Goal: Task Accomplishment & Management: Use online tool/utility

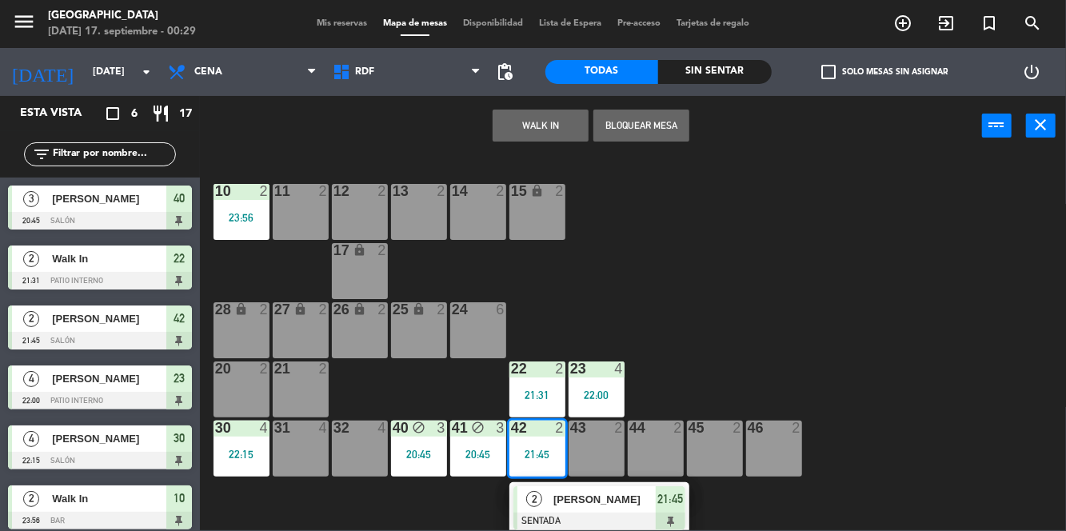
scroll to position [118, 0]
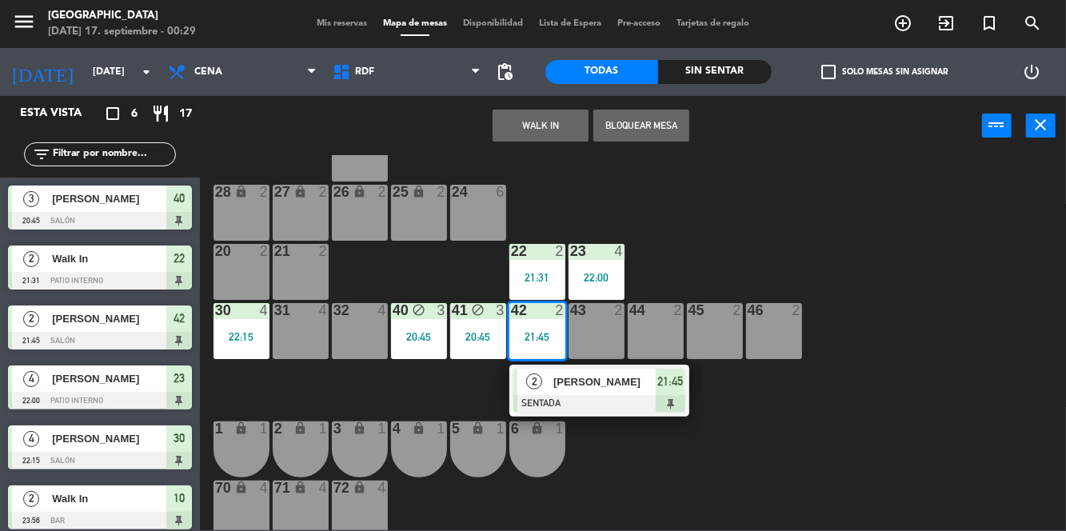
click at [624, 412] on div at bounding box center [599, 404] width 172 height 18
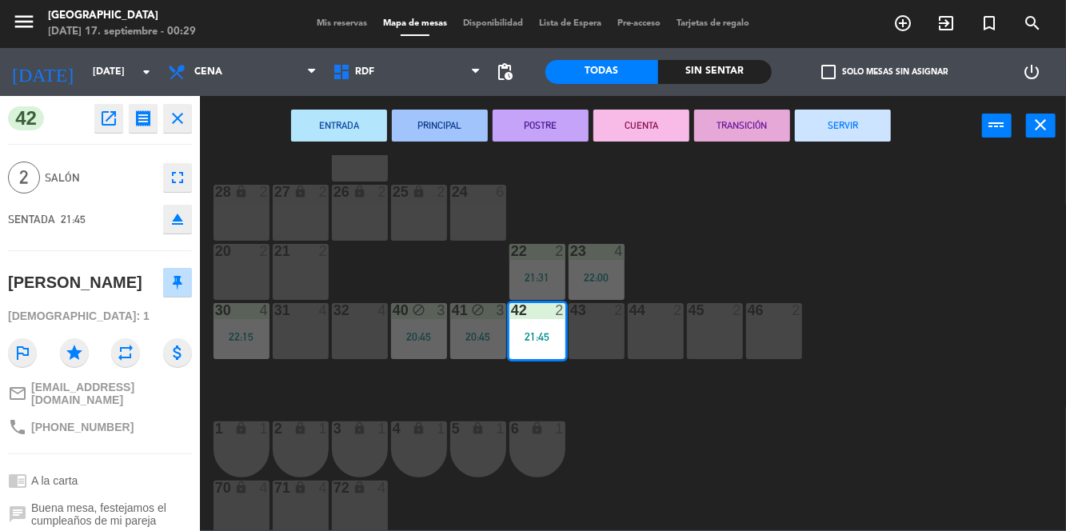
click at [852, 117] on button "SERVIR" at bounding box center [843, 126] width 96 height 32
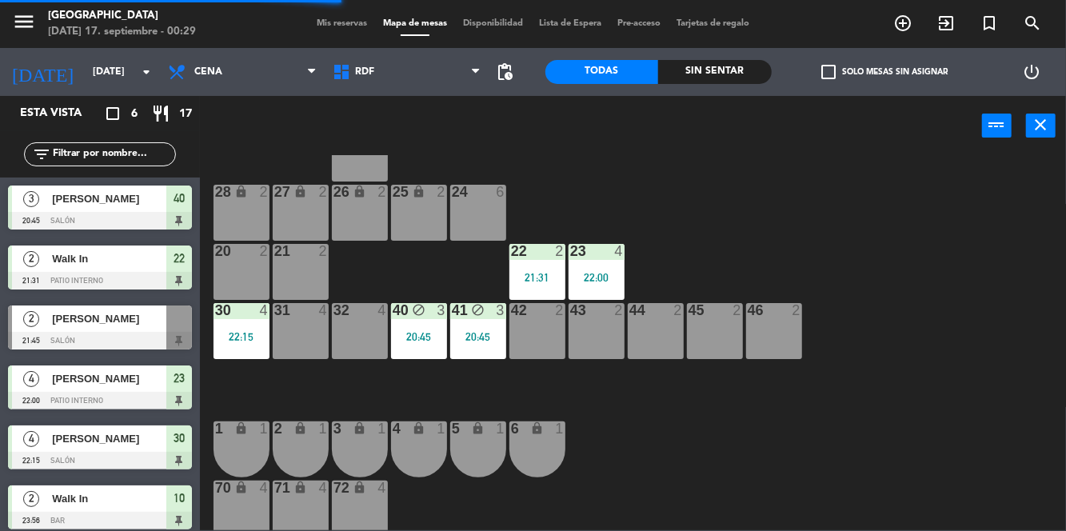
click at [533, 268] on div "22 2 21:31" at bounding box center [537, 272] width 56 height 56
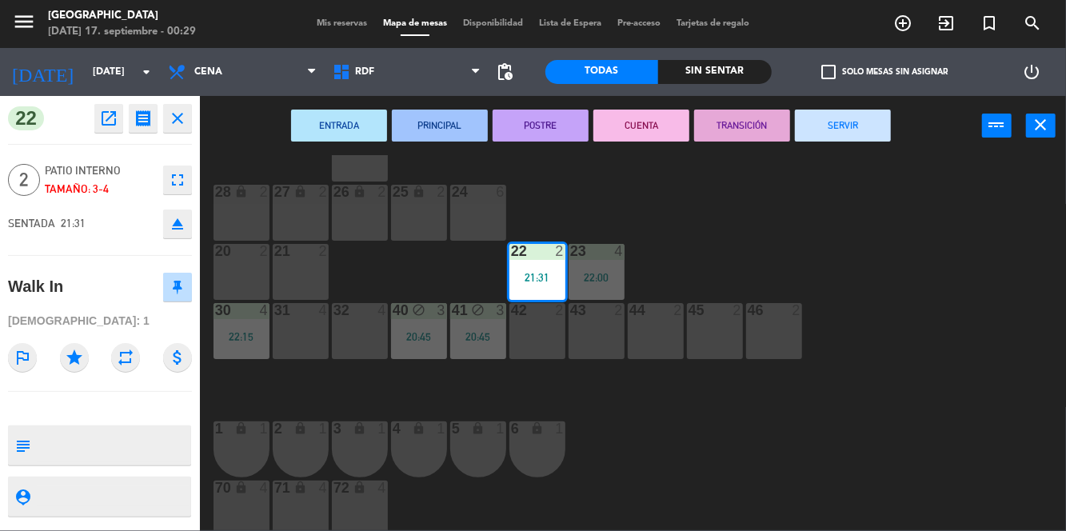
click at [863, 120] on button "SERVIR" at bounding box center [843, 126] width 96 height 32
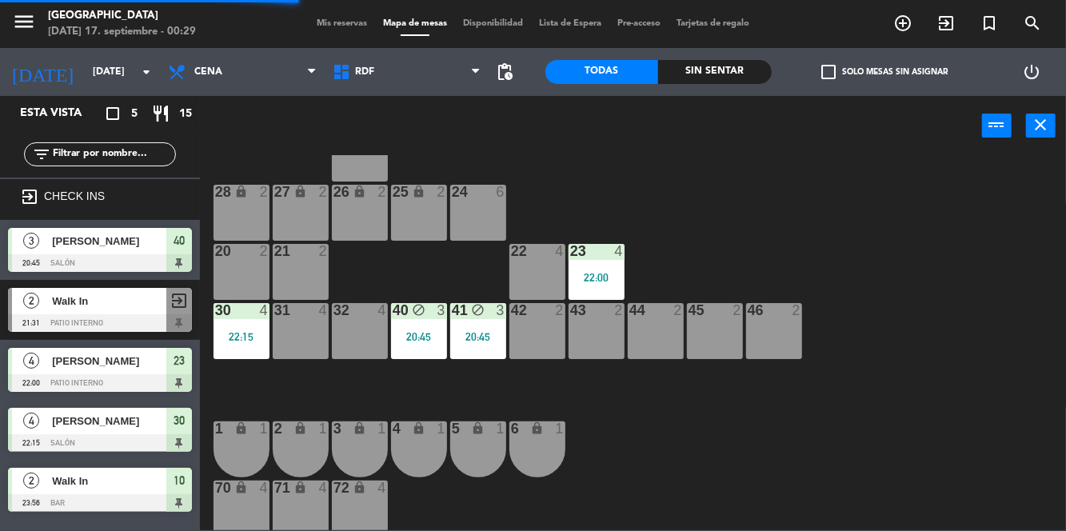
click at [599, 267] on div "23 4 22:00" at bounding box center [596, 272] width 56 height 56
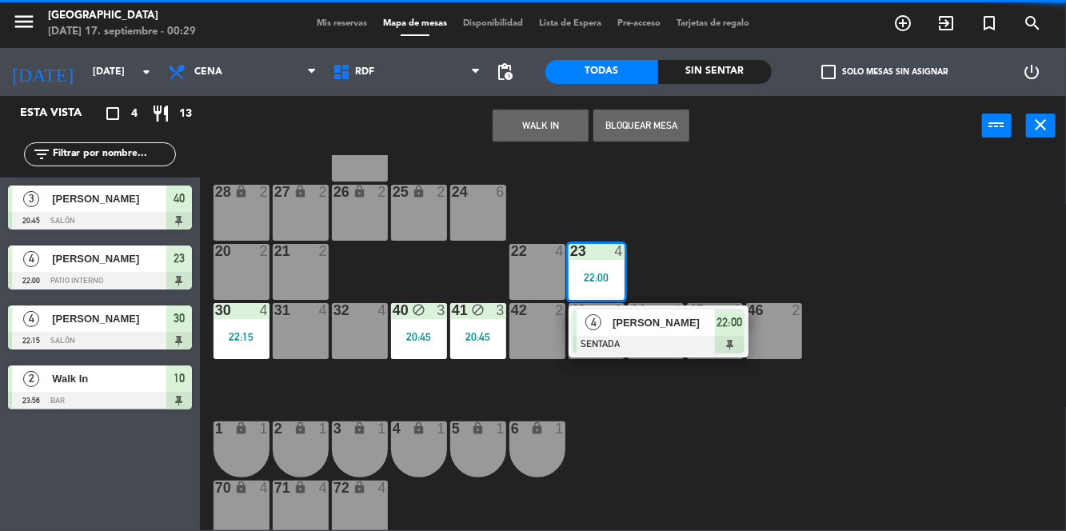
click at [679, 332] on div "[PERSON_NAME]" at bounding box center [663, 322] width 104 height 26
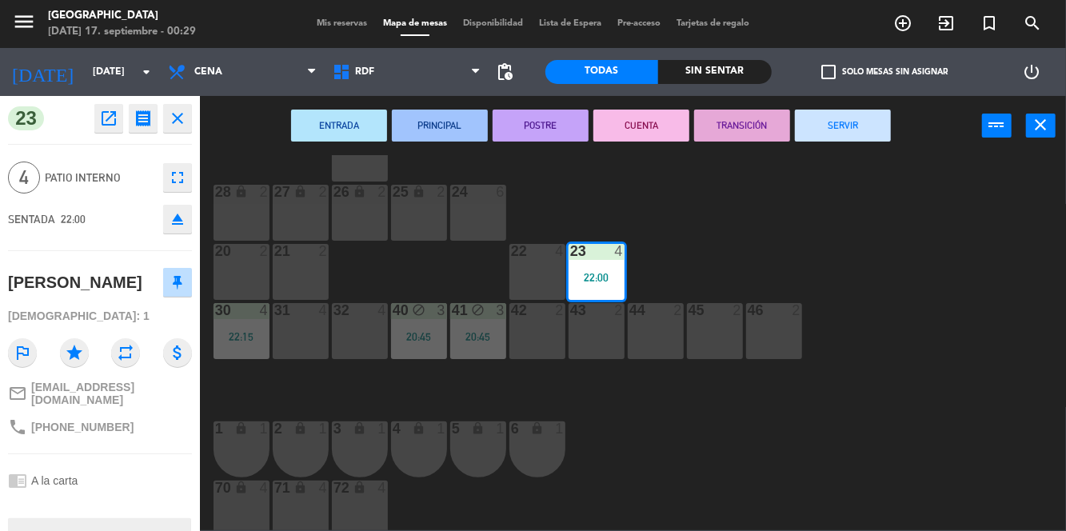
click at [859, 118] on button "SERVIR" at bounding box center [843, 126] width 96 height 32
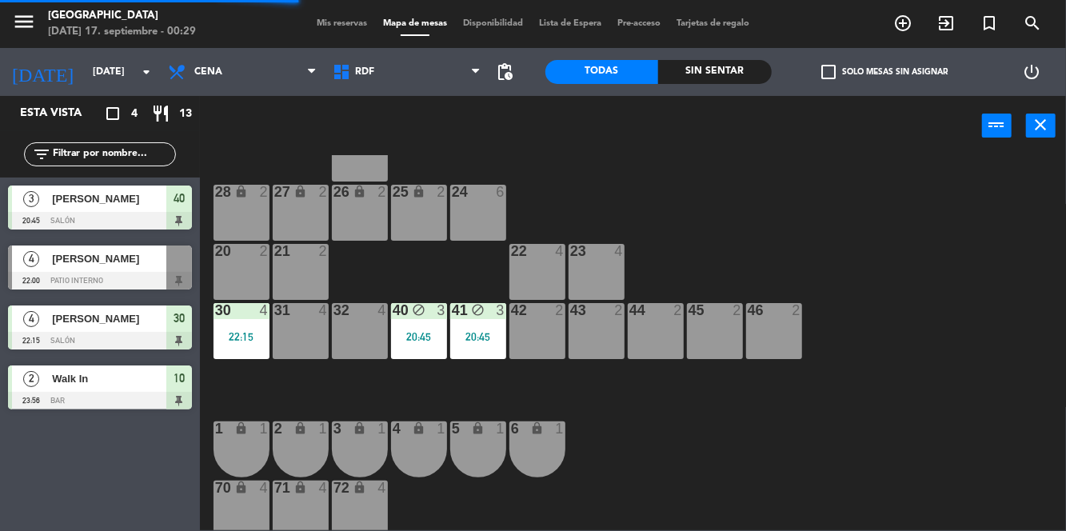
click at [873, 253] on div "10 2 23:56 11 2 12 2 13 2 14 2 15 lock 2 17 lock 2 24 6 25 lock 2 27 lock 2 26 …" at bounding box center [637, 342] width 855 height 375
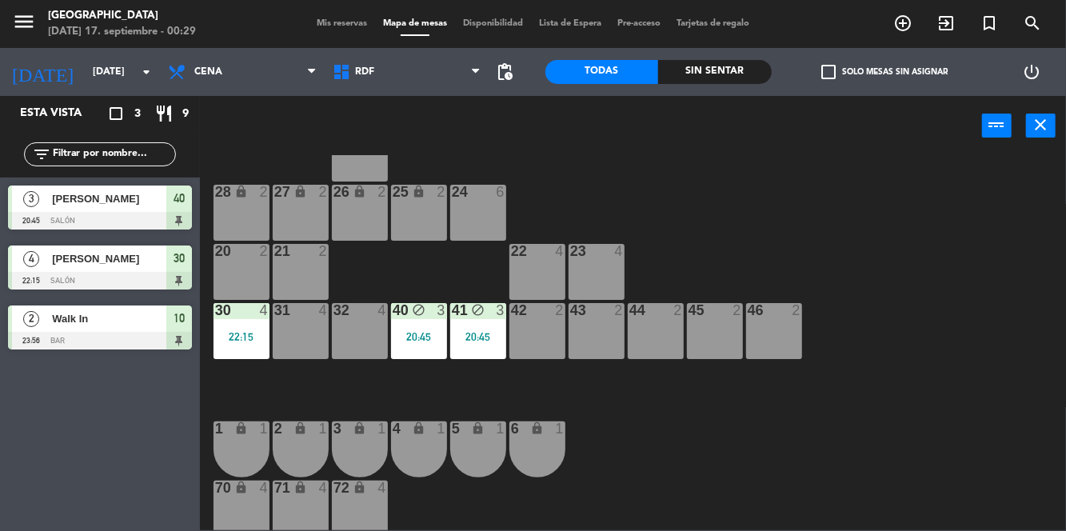
click at [235, 329] on div "30 4 22:15" at bounding box center [241, 331] width 56 height 56
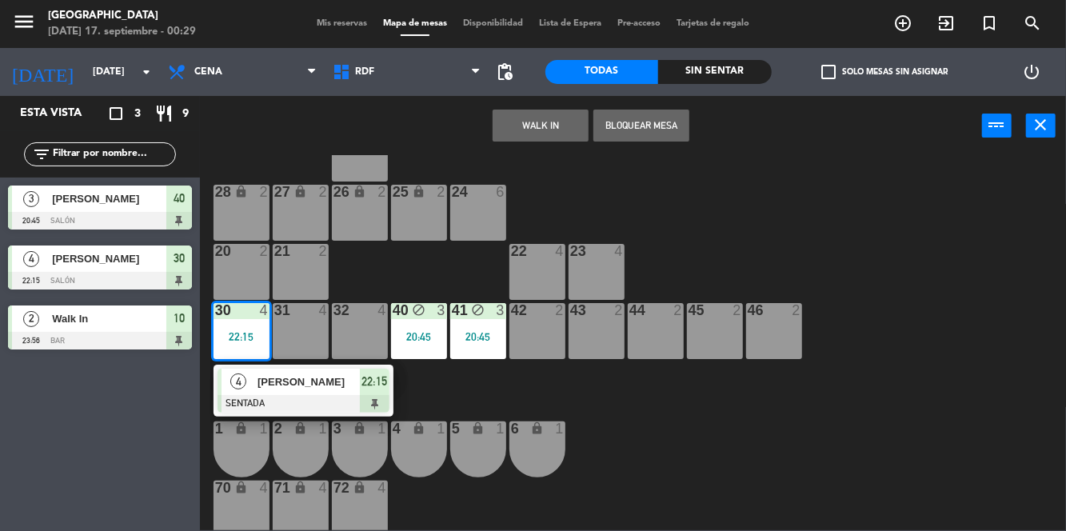
click at [351, 402] on div at bounding box center [303, 404] width 172 height 18
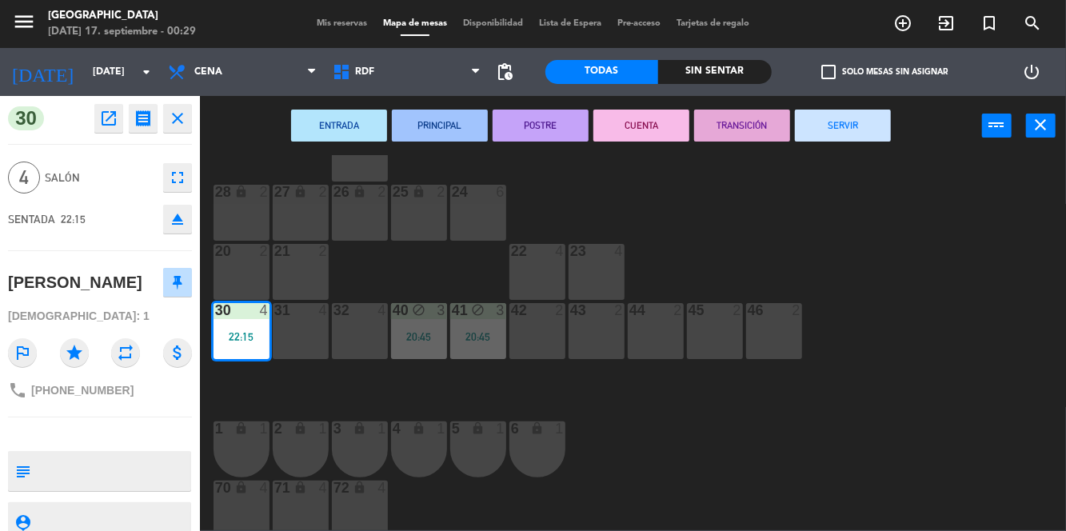
click at [852, 110] on button "SERVIR" at bounding box center [843, 126] width 96 height 32
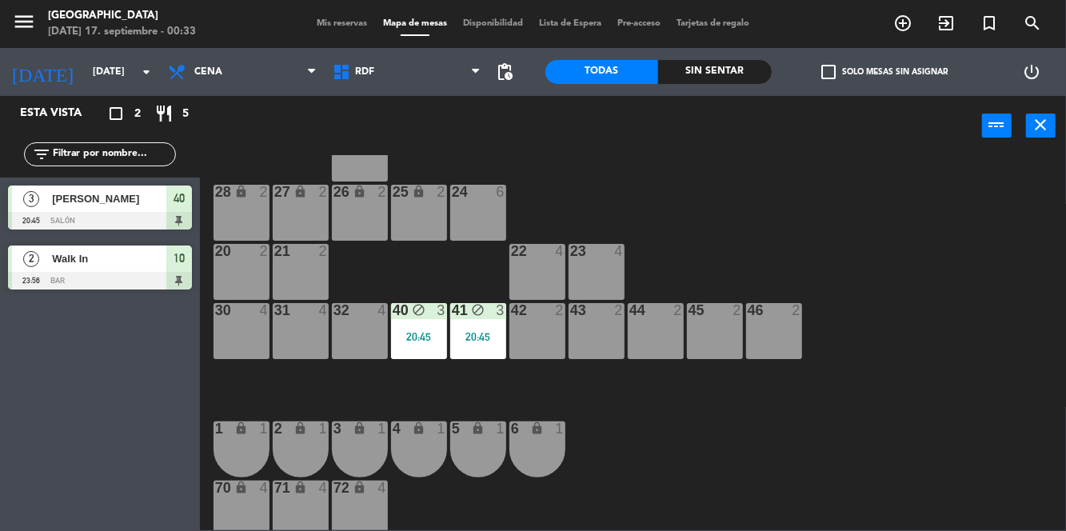
click at [793, 198] on div "10 2 23:56 11 2 12 2 13 2 14 2 15 lock 2 17 lock 2 24 6 25 lock 2 27 lock 2 26 …" at bounding box center [637, 342] width 855 height 375
click at [417, 341] on div "20:45" at bounding box center [419, 336] width 56 height 11
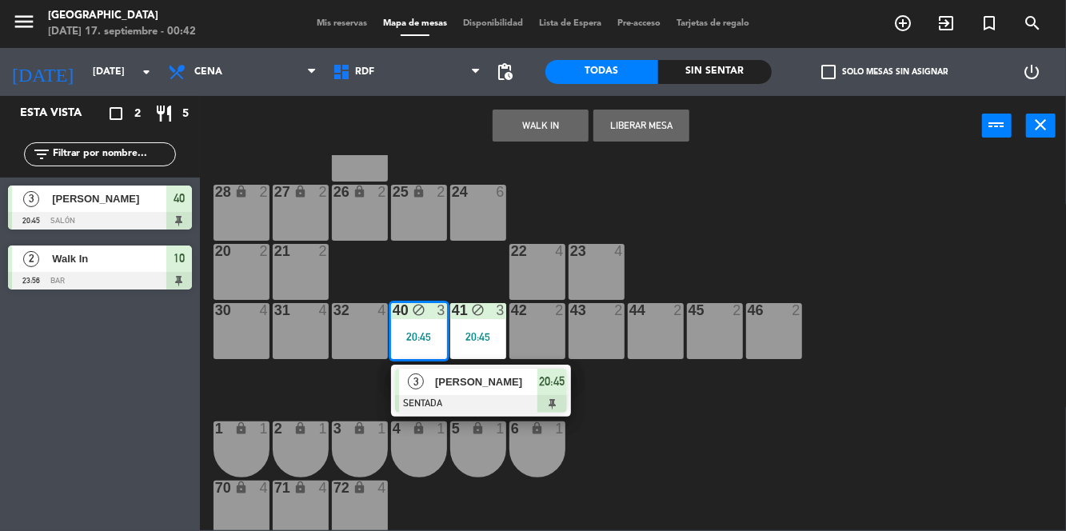
click at [467, 404] on div at bounding box center [481, 404] width 172 height 18
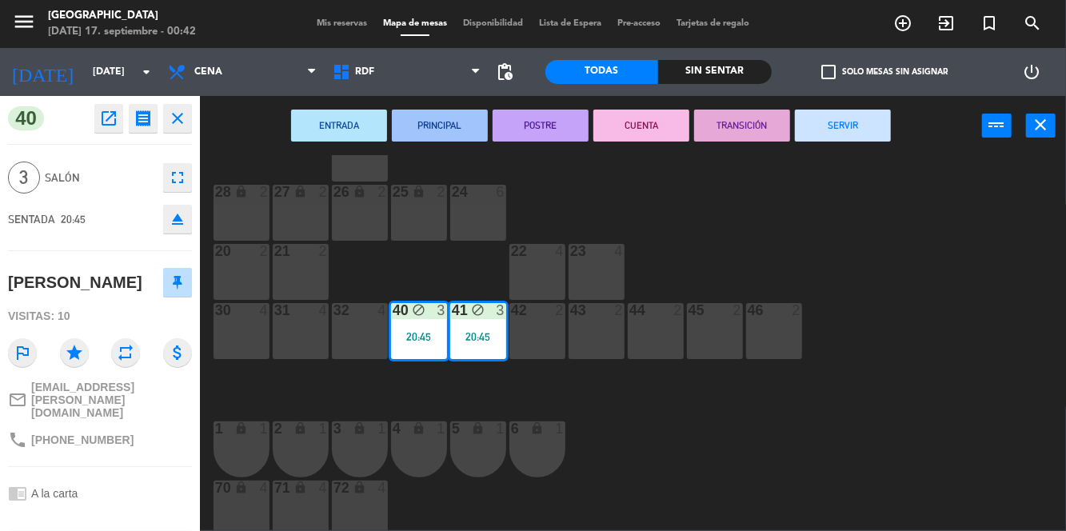
click at [860, 123] on button "SERVIR" at bounding box center [843, 126] width 96 height 32
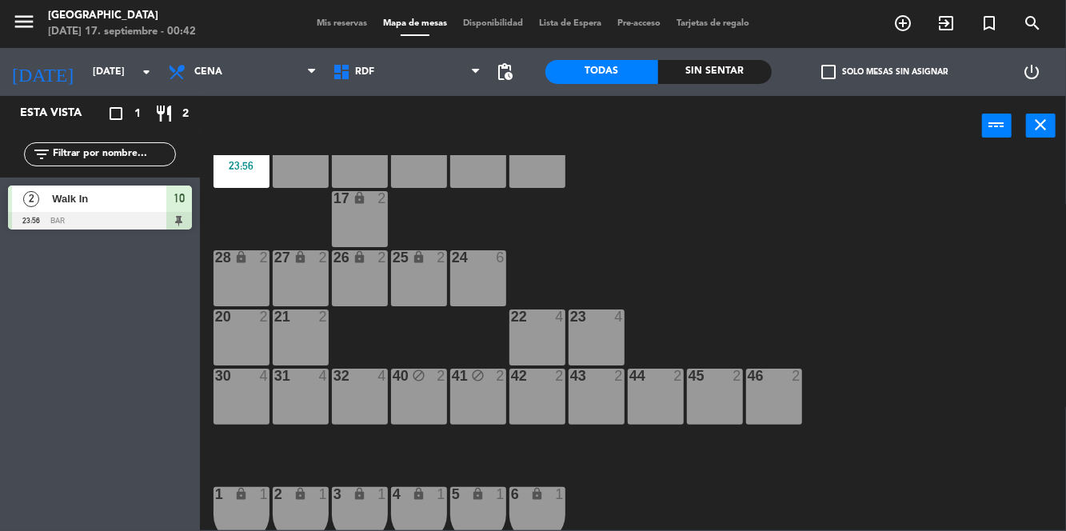
scroll to position [0, 0]
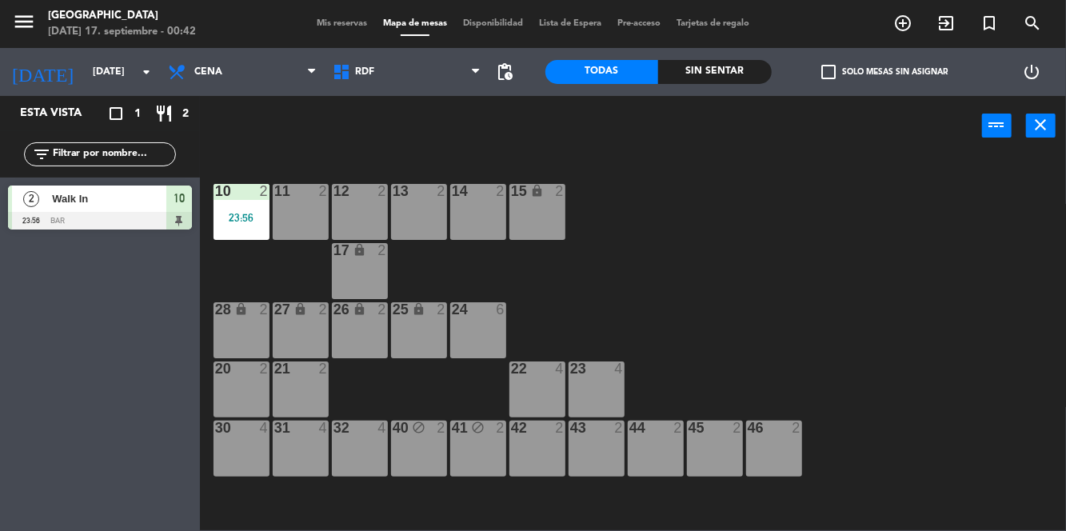
click at [239, 216] on div "23:56" at bounding box center [241, 217] width 56 height 11
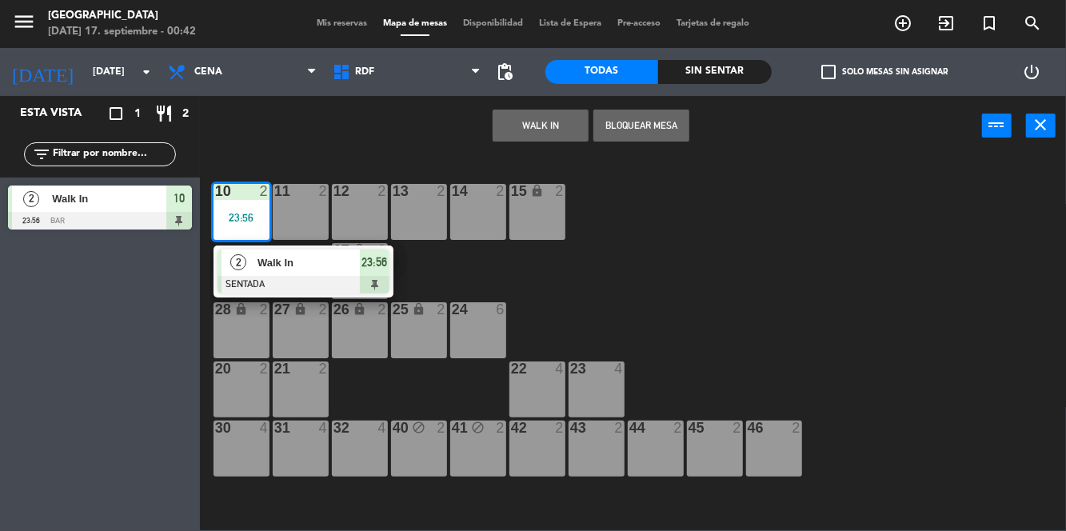
click at [327, 269] on span "Walk In" at bounding box center [308, 262] width 102 height 17
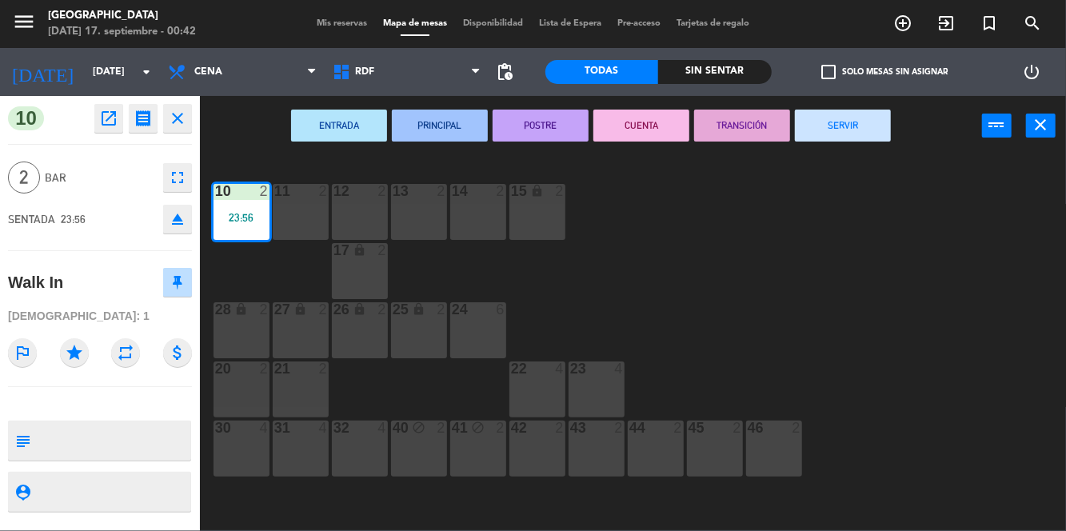
click at [867, 126] on button "SERVIR" at bounding box center [843, 126] width 96 height 32
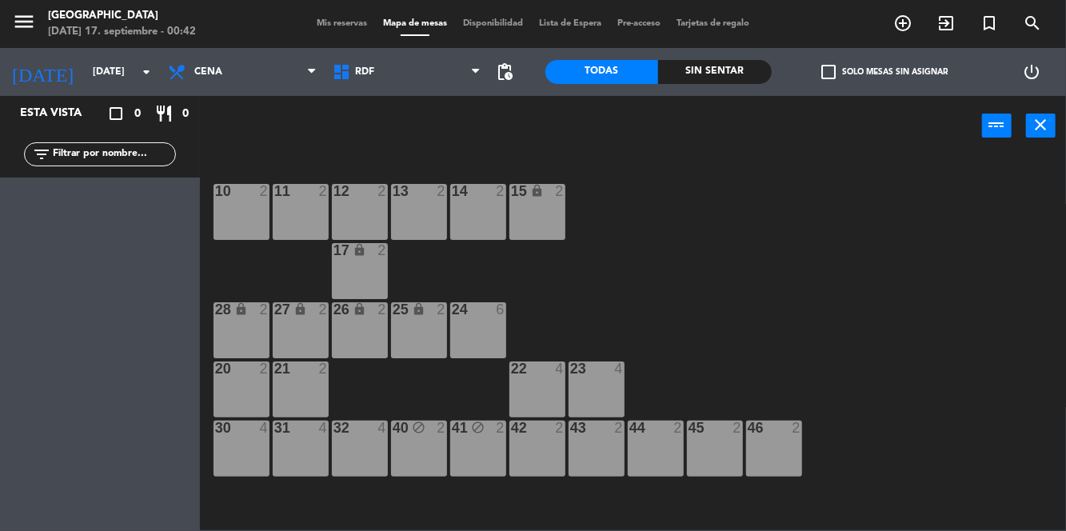
click at [114, 74] on input "[DATE]" at bounding box center [152, 71] width 135 height 27
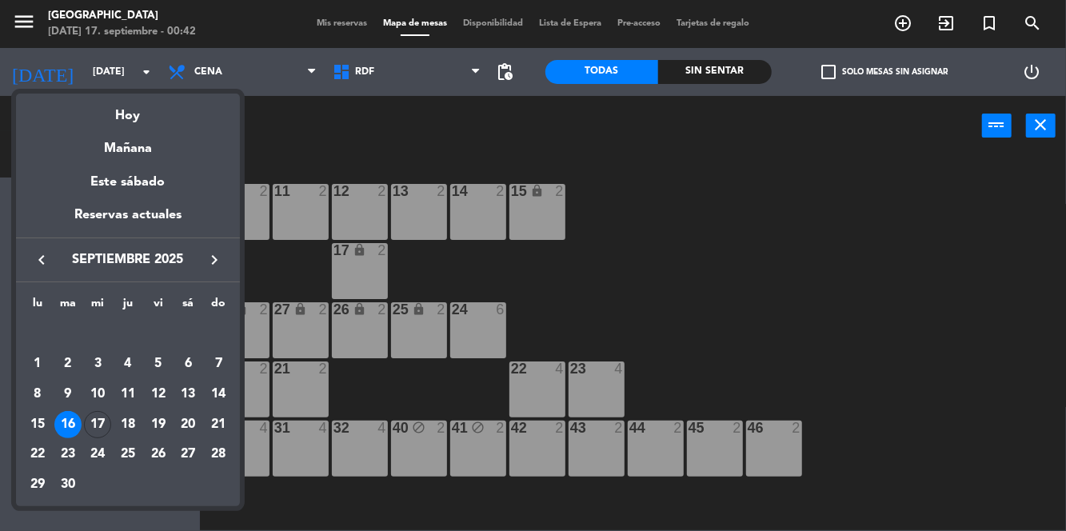
click at [109, 424] on div "17" at bounding box center [97, 424] width 27 height 27
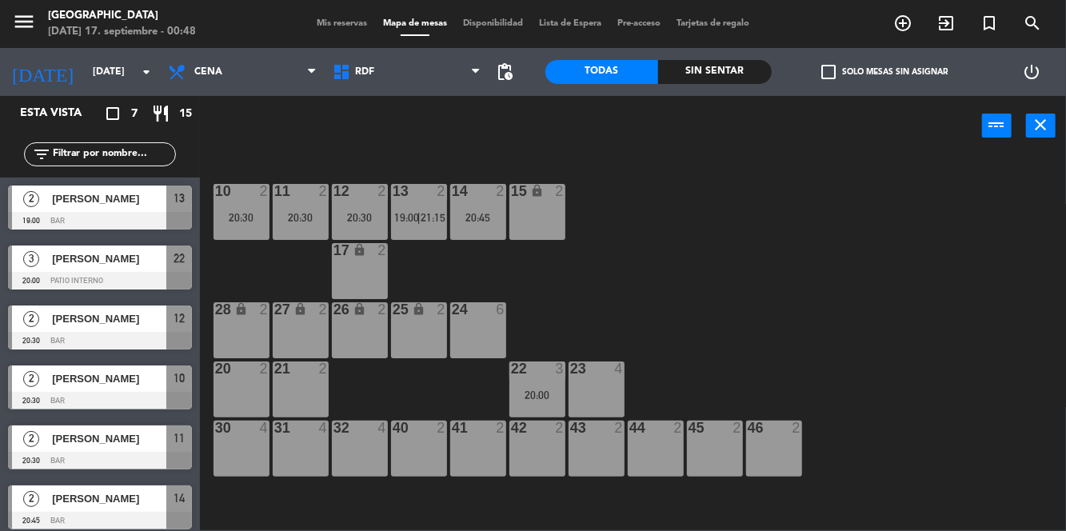
click at [118, 80] on input "[DATE]" at bounding box center [152, 71] width 135 height 27
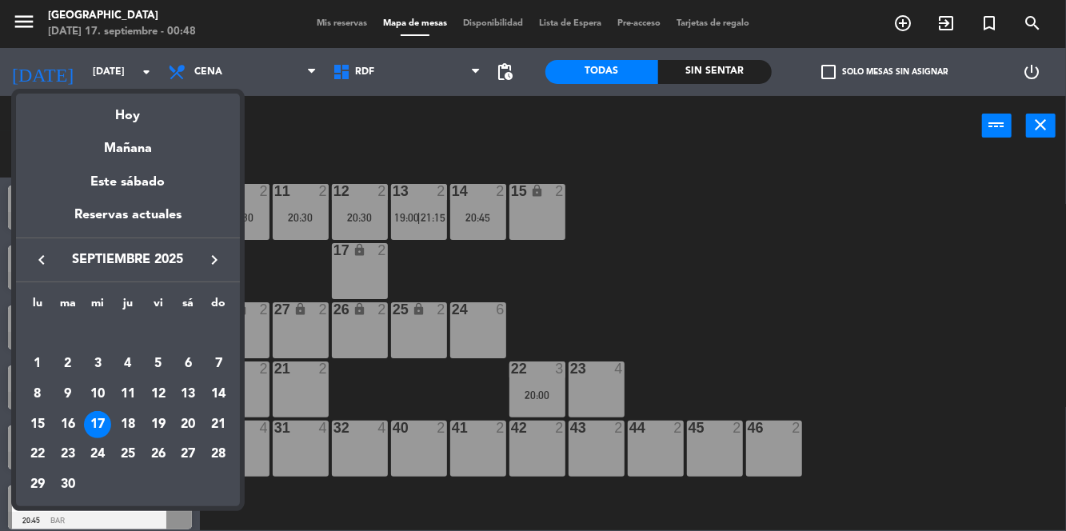
click at [72, 423] on div "16" at bounding box center [67, 424] width 27 height 27
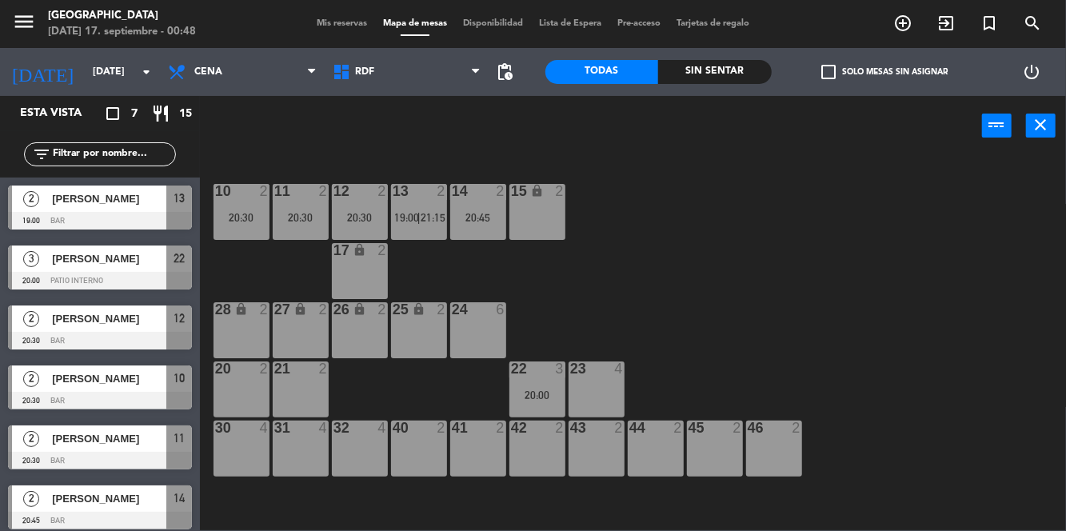
type input "[DATE]"
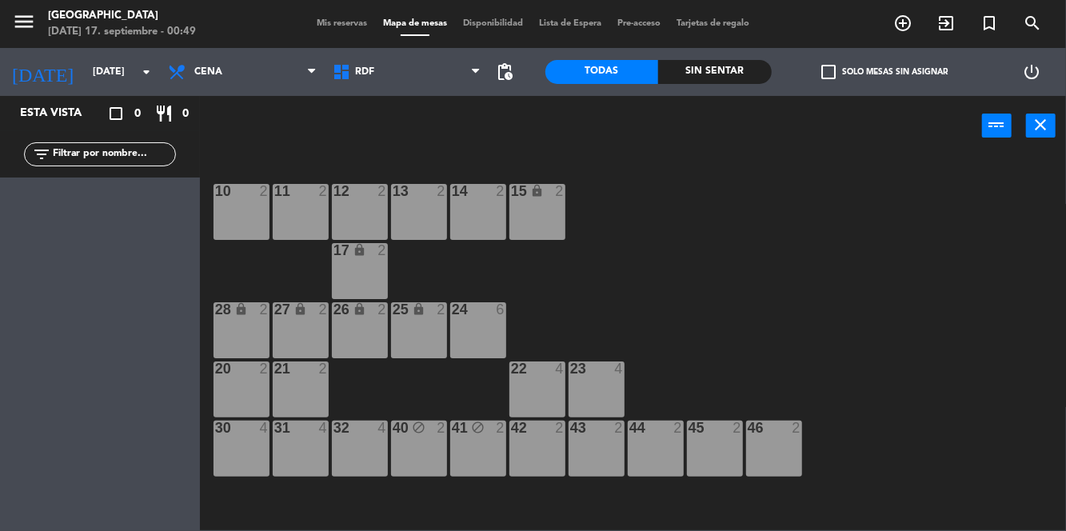
click at [102, 56] on div "[DATE] [DATE] arrow_drop_down" at bounding box center [80, 71] width 160 height 35
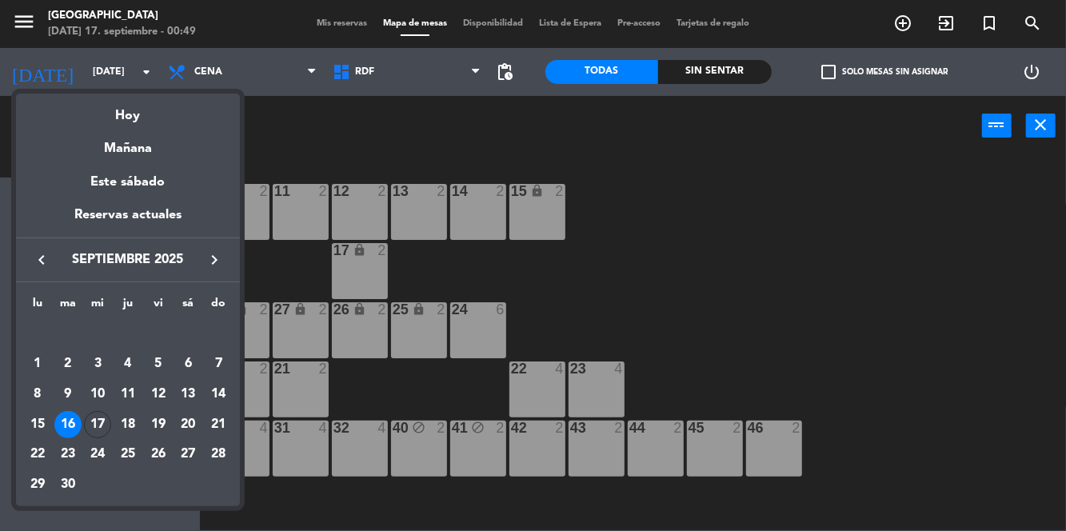
click at [828, 297] on div at bounding box center [533, 265] width 1066 height 531
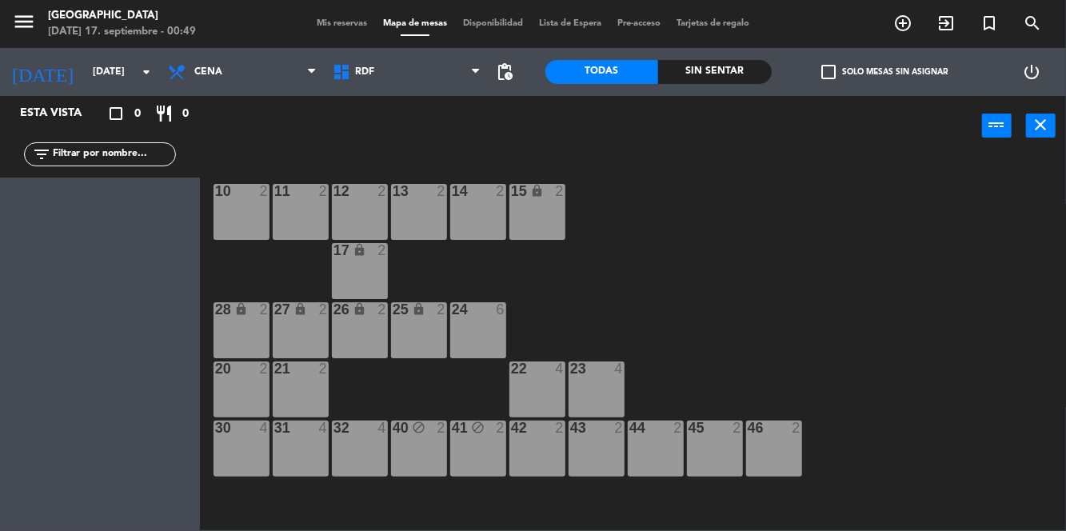
click at [114, 66] on input "[DATE]" at bounding box center [152, 71] width 135 height 27
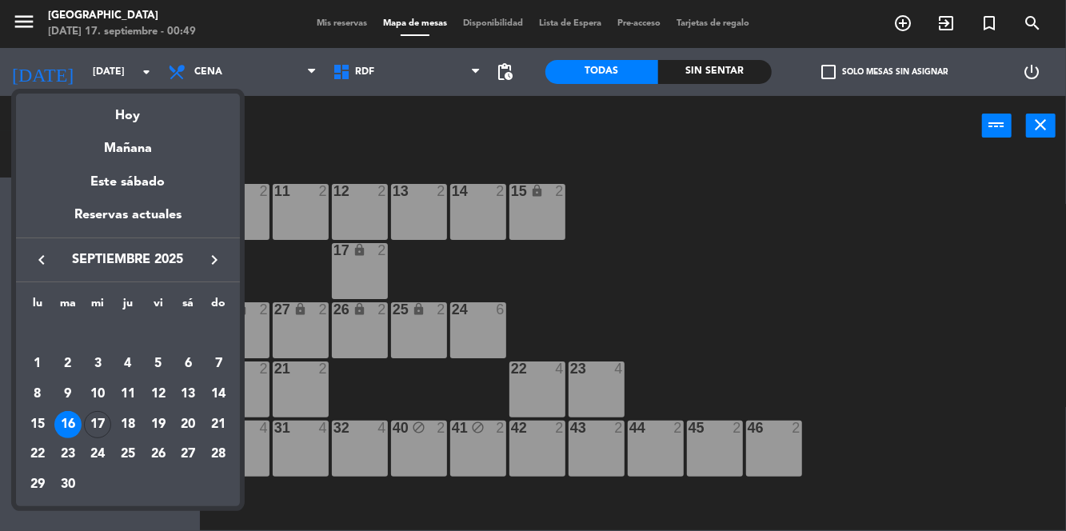
click at [685, 260] on div at bounding box center [533, 265] width 1066 height 531
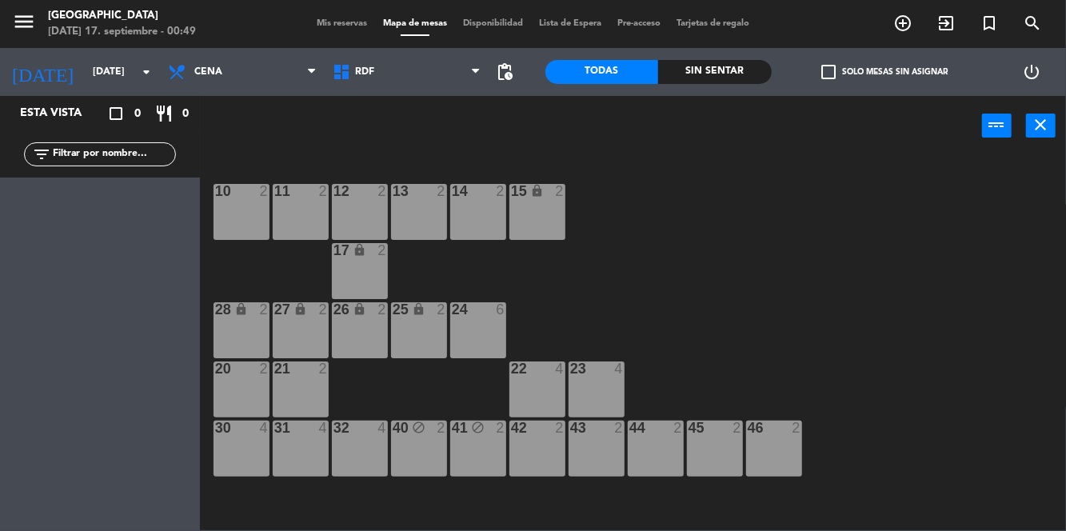
click at [352, 38] on div "menu [GEOGRAPHIC_DATA] [DATE] 17. septiembre - 00:49 Mis reservas Mapa de mesas…" at bounding box center [533, 24] width 1066 height 48
click at [356, 27] on span "Mis reservas" at bounding box center [342, 23] width 66 height 9
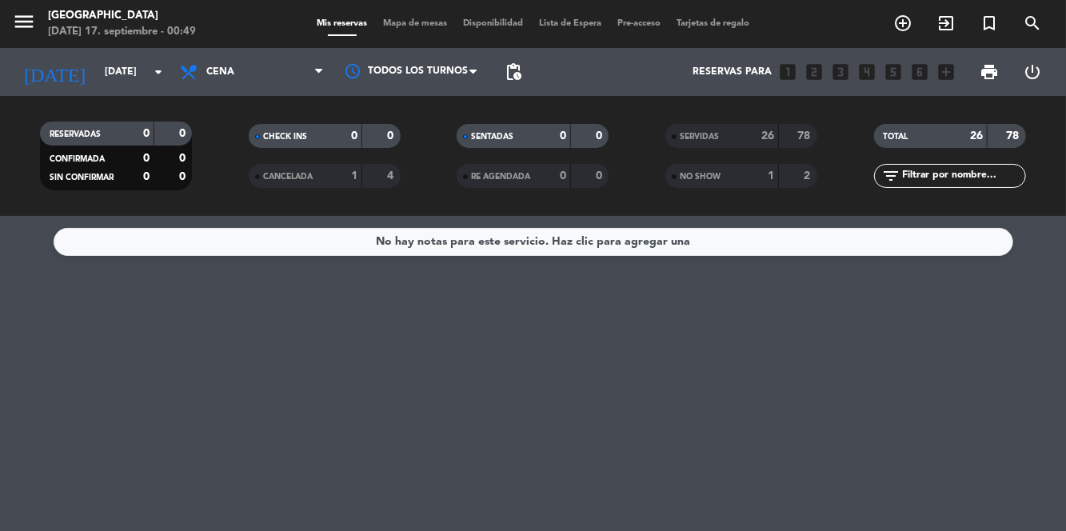
click at [437, 24] on span "Mapa de mesas" at bounding box center [415, 23] width 80 height 9
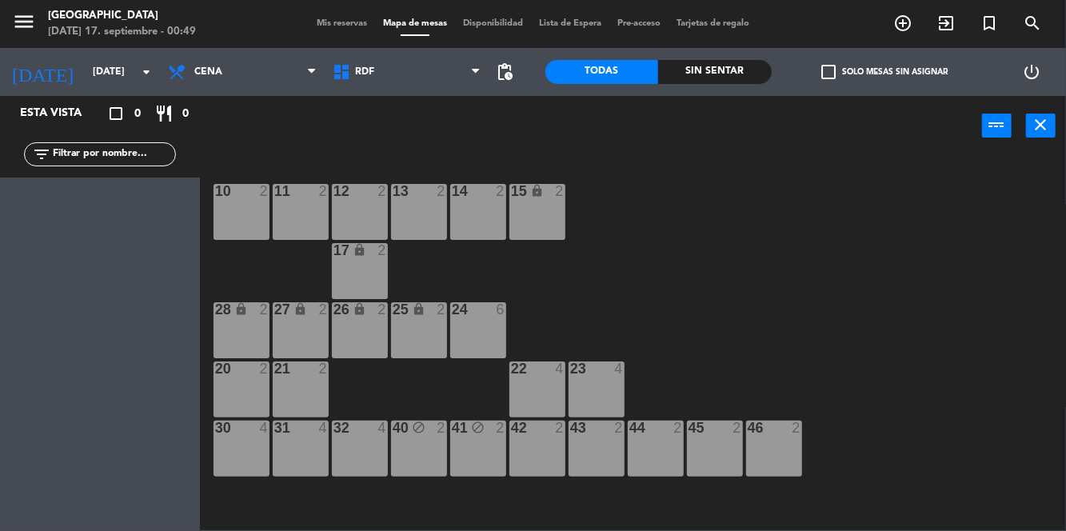
click at [353, 27] on span "Mis reservas" at bounding box center [342, 23] width 66 height 9
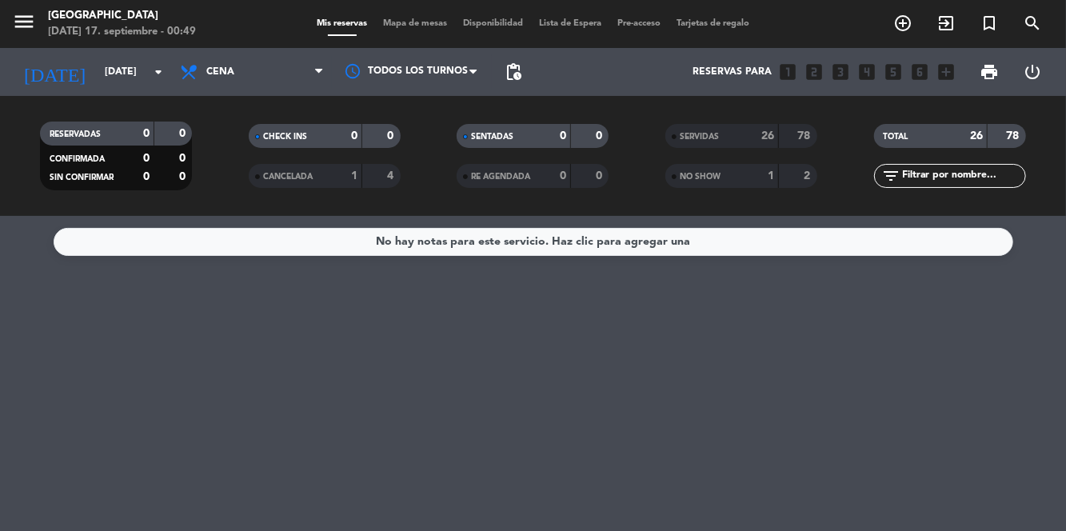
click at [722, 144] on div "SERVIDAS" at bounding box center [706, 136] width 74 height 18
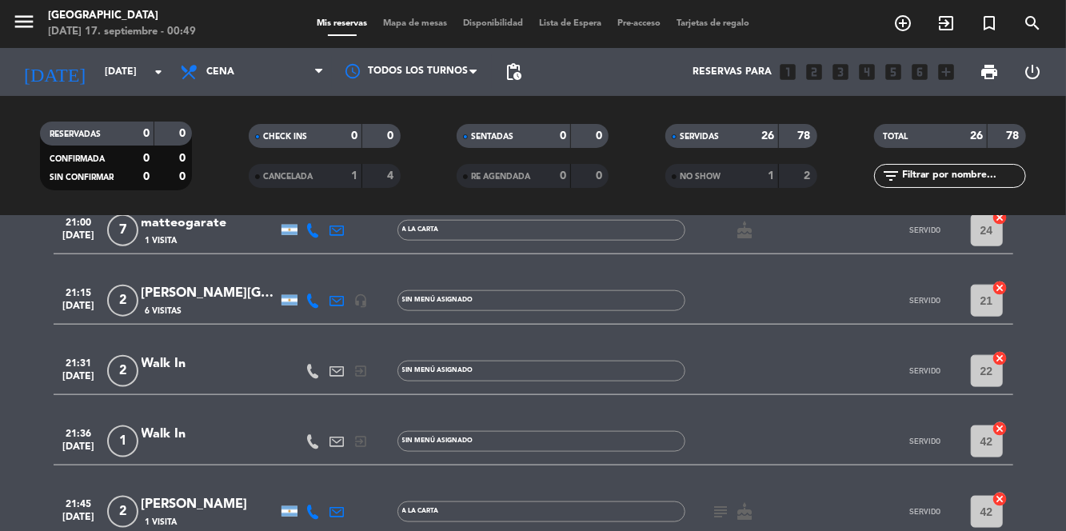
scroll to position [1014, 0]
